Goal: Check status: Check status

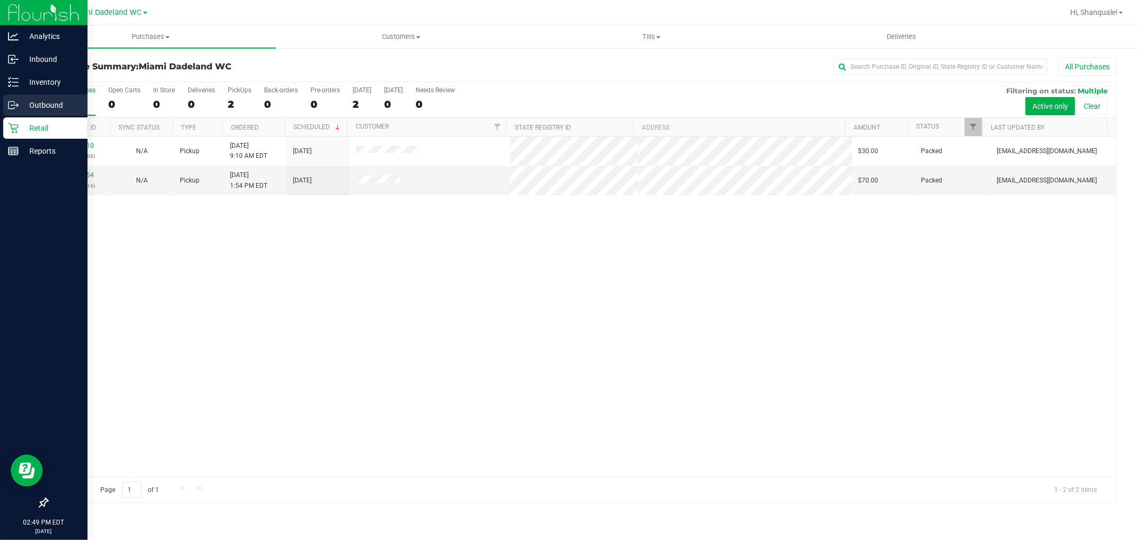
drag, startPoint x: 401, startPoint y: 333, endPoint x: 0, endPoint y: 106, distance: 461.3
click at [390, 333] on div "12006810 (327934368) N/A Pickup [DATE] 9:10 AM EDT 9/26/2025 $30.00 Packed [EMA…" at bounding box center [581, 307] width 1069 height 340
click at [21, 122] on p "Retail" at bounding box center [51, 128] width 64 height 13
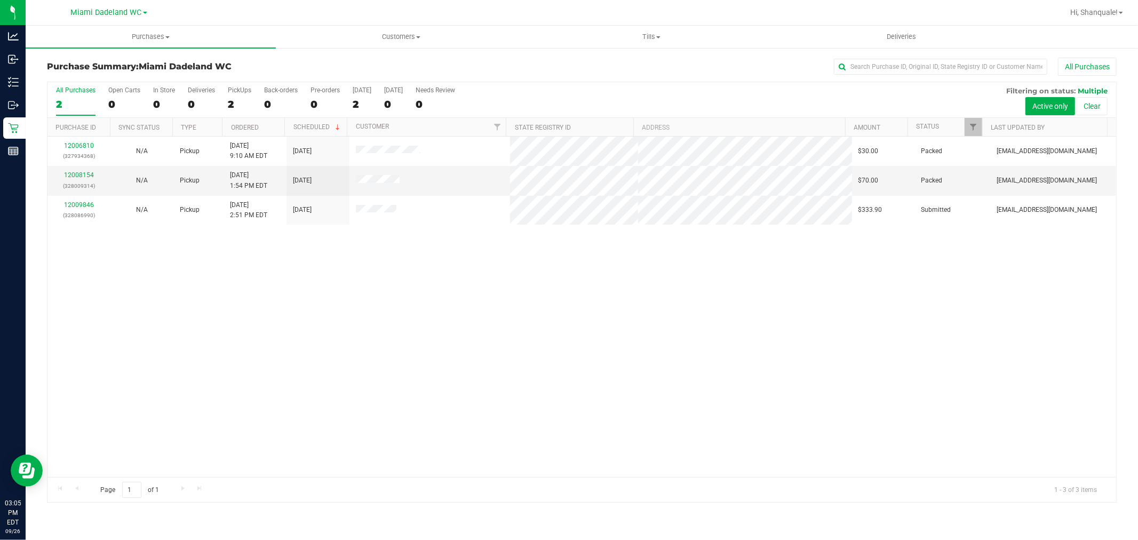
click at [710, 344] on div "12006810 (327934368) N/A Pickup [DATE] 9:10 AM EDT 9/26/2025 $30.00 Packed [EMA…" at bounding box center [581, 307] width 1069 height 340
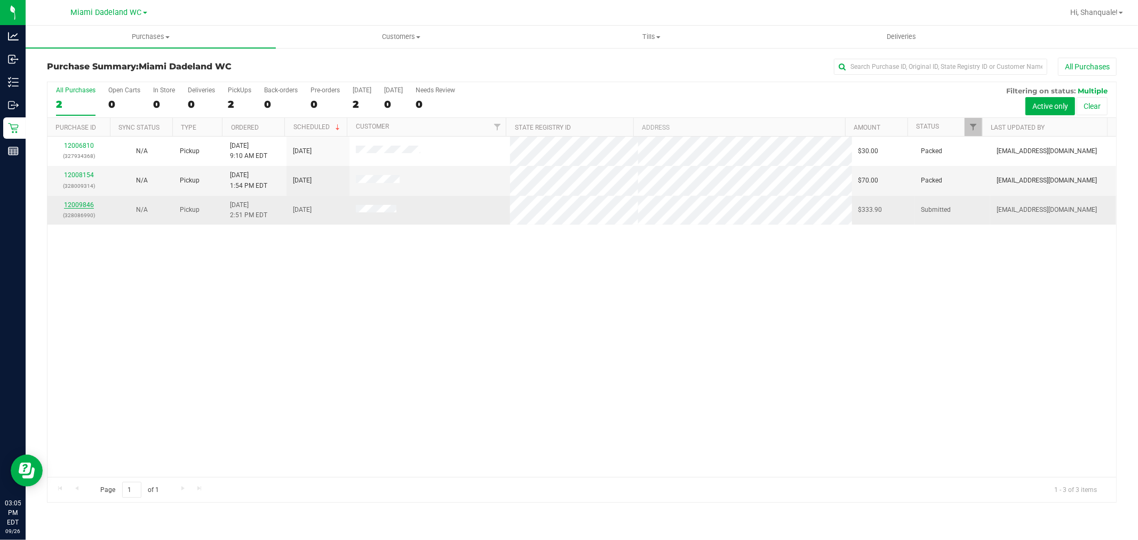
click at [77, 206] on link "12009846" at bounding box center [79, 204] width 30 height 7
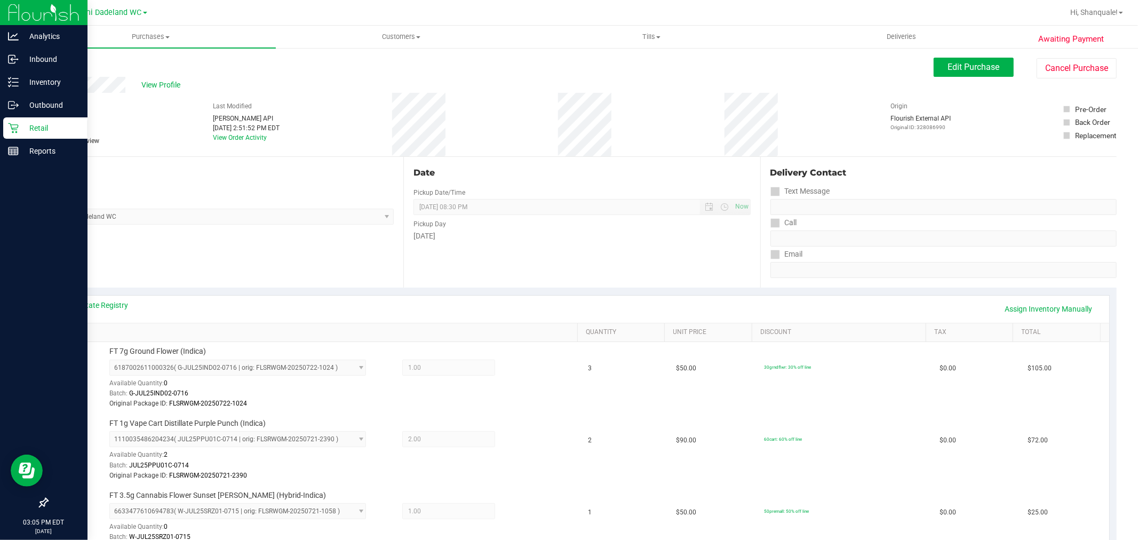
click at [22, 126] on p "Retail" at bounding box center [51, 128] width 64 height 13
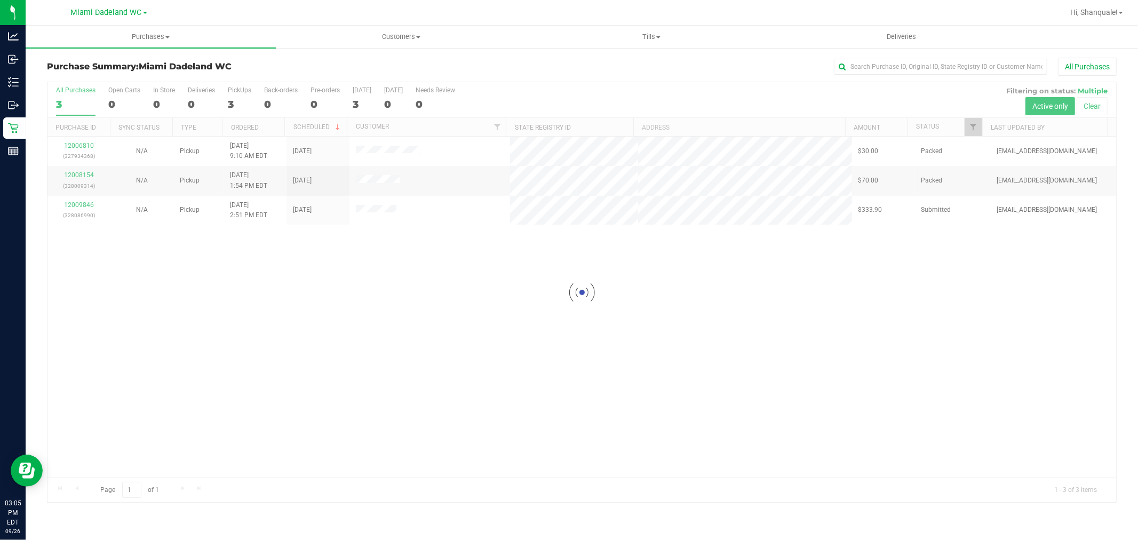
click at [164, 255] on div at bounding box center [581, 292] width 1069 height 420
click at [92, 198] on div at bounding box center [581, 292] width 1069 height 420
click at [468, 340] on div "12006810 (327934368) N/A Pickup [DATE] 9:10 AM EDT 9/26/2025 $30.00 Packed [EMA…" at bounding box center [581, 307] width 1069 height 340
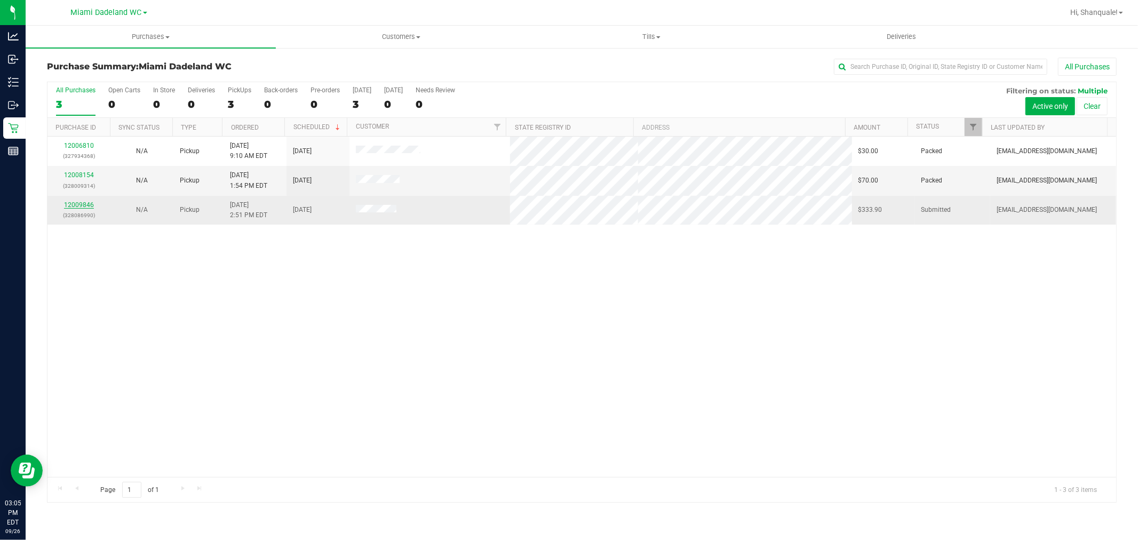
click at [84, 205] on link "12009846" at bounding box center [79, 204] width 30 height 7
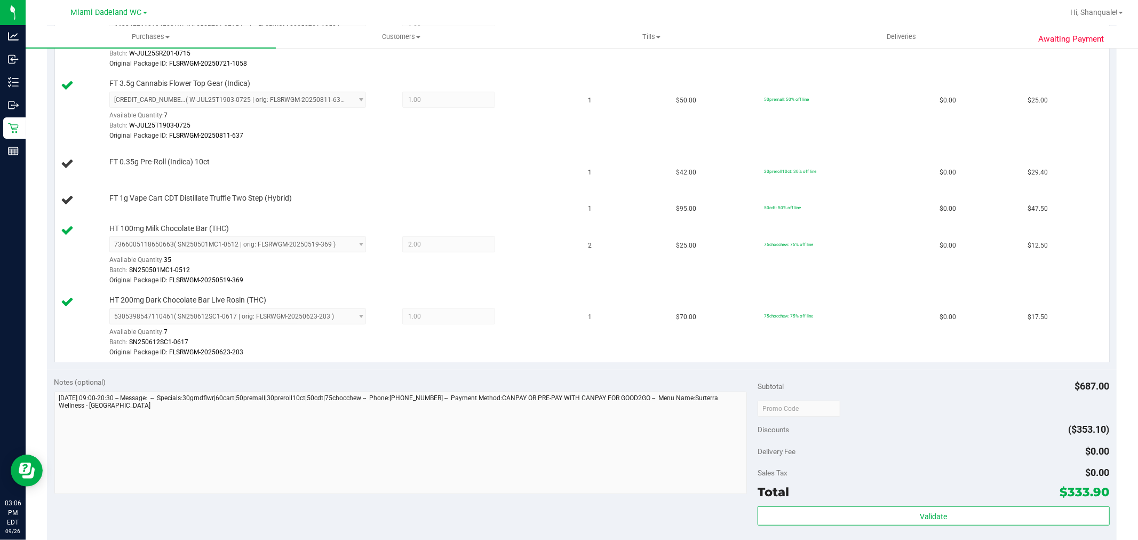
scroll to position [536, 0]
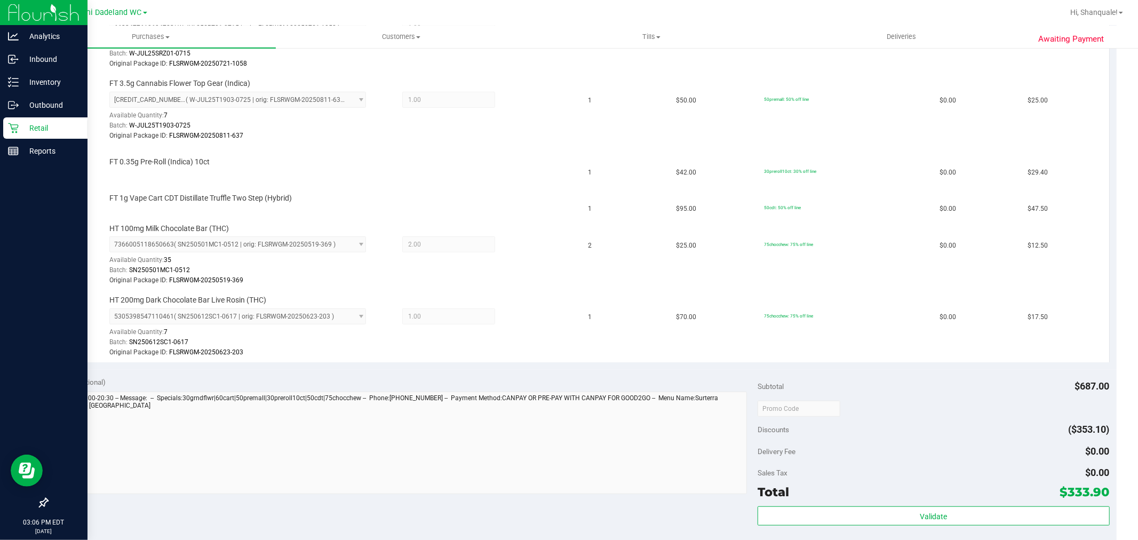
click at [9, 126] on icon at bounding box center [13, 128] width 11 height 11
